Goal: Task Accomplishment & Management: Use online tool/utility

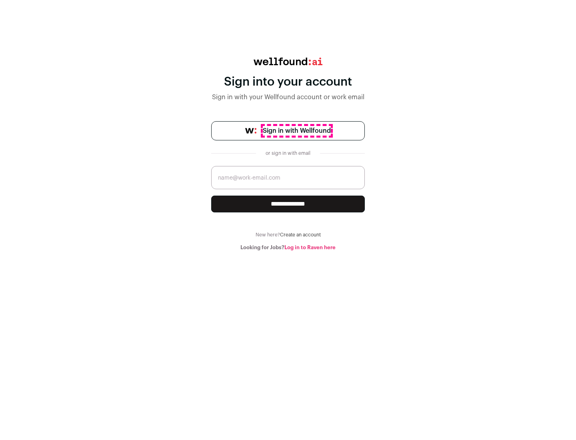
click at [296, 131] on span "Sign in with Wellfound" at bounding box center [297, 131] width 68 height 10
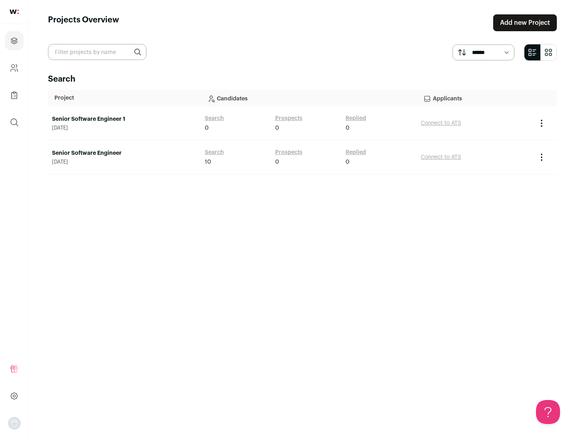
click at [124, 153] on link "Senior Software Engineer" at bounding box center [124, 153] width 145 height 8
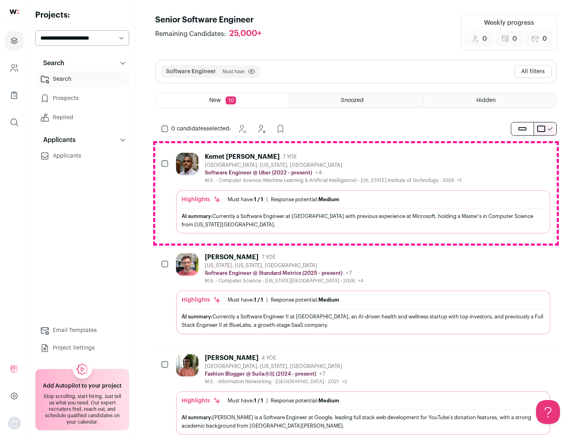
click at [356, 193] on div "Highlights Must have: 1 / 1 How many must haves have been fulfilled? | Response…" at bounding box center [363, 212] width 375 height 44
